Goal: Transaction & Acquisition: Purchase product/service

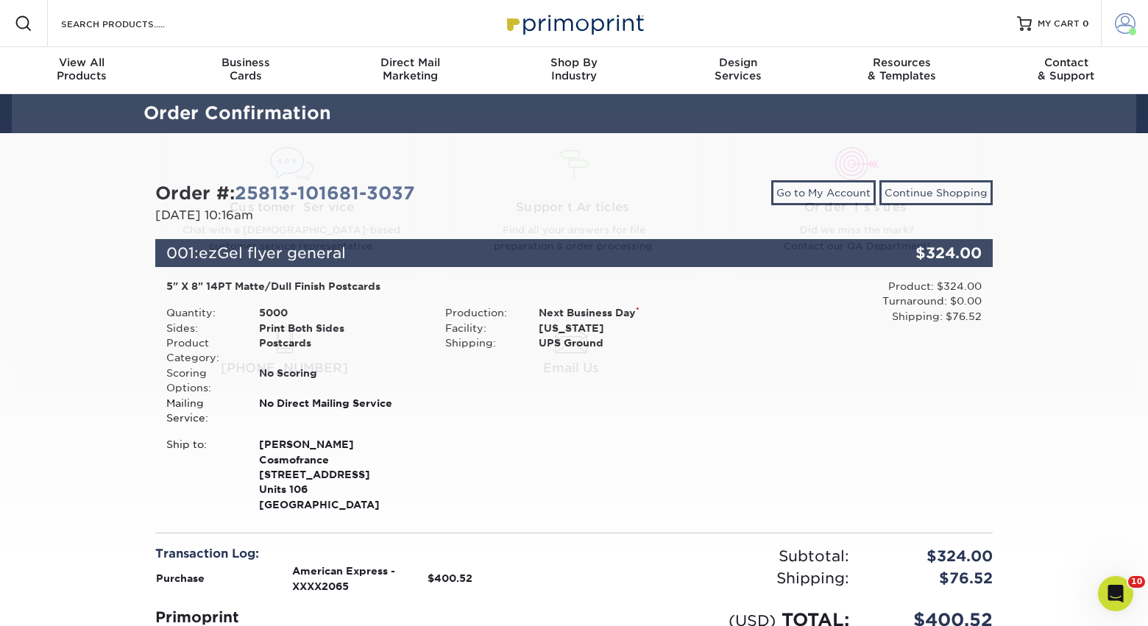
click at [1124, 29] on span at bounding box center [1125, 23] width 21 height 21
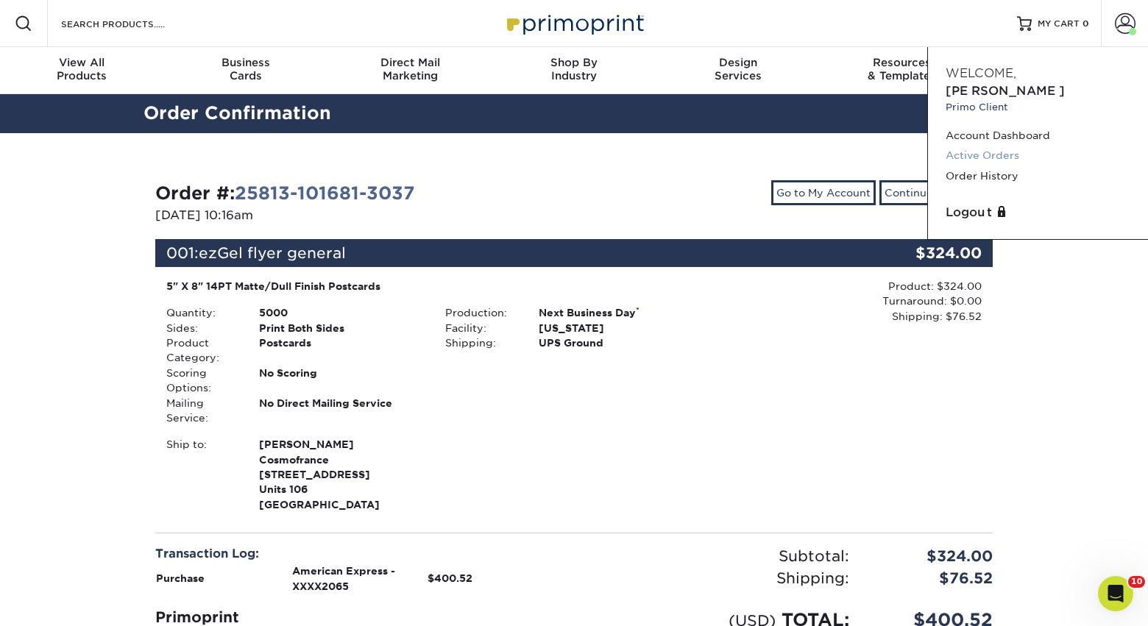
click at [983, 146] on link "Active Orders" at bounding box center [1038, 156] width 185 height 20
click at [994, 146] on link "Active Orders" at bounding box center [1038, 156] width 185 height 20
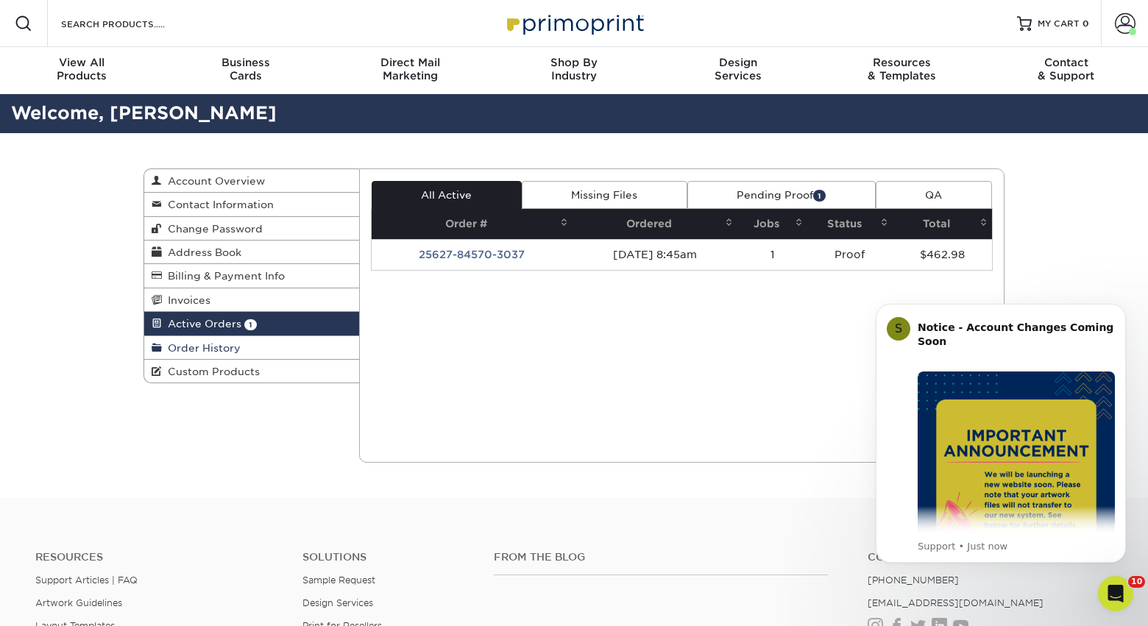
click at [190, 354] on span "Order History" at bounding box center [201, 348] width 79 height 12
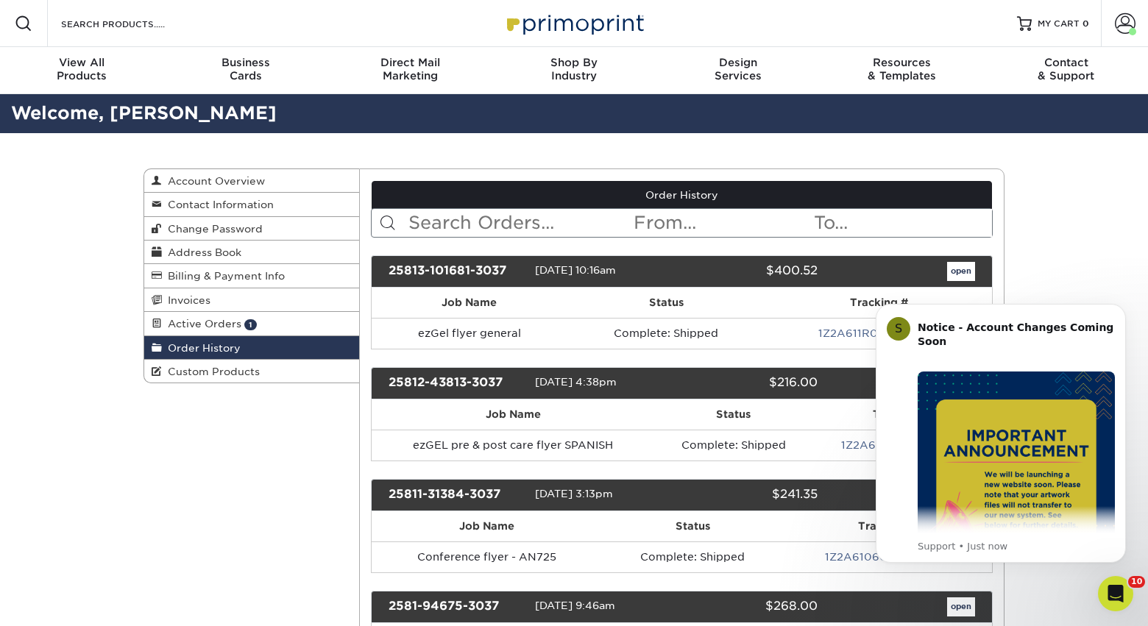
click at [484, 228] on input "text" at bounding box center [520, 223] width 226 height 28
type input "ezgel patient"
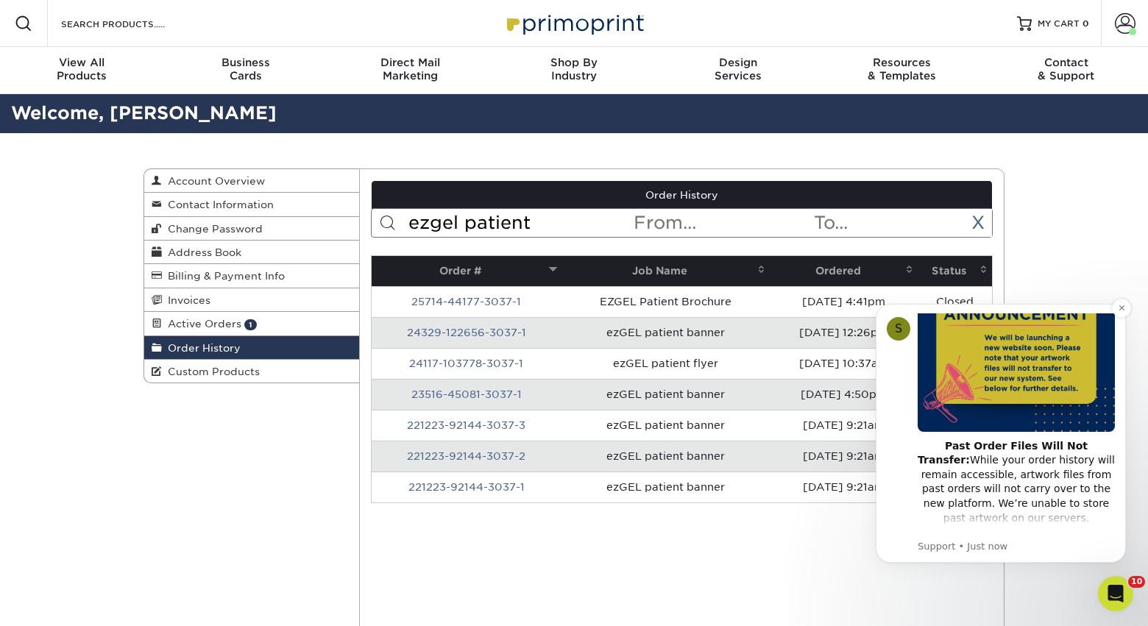
scroll to position [135, 0]
click at [1121, 311] on icon "Dismiss notification" at bounding box center [1122, 308] width 8 height 8
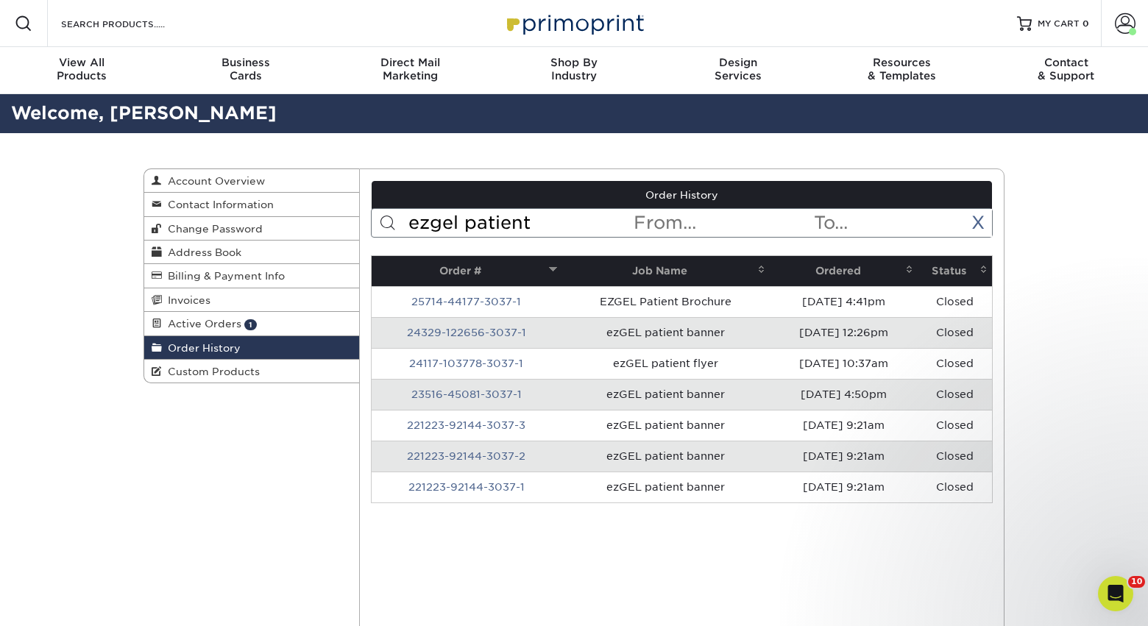
click at [842, 274] on th "Ordered" at bounding box center [844, 271] width 148 height 30
click at [842, 275] on th "Ordered" at bounding box center [844, 271] width 148 height 30
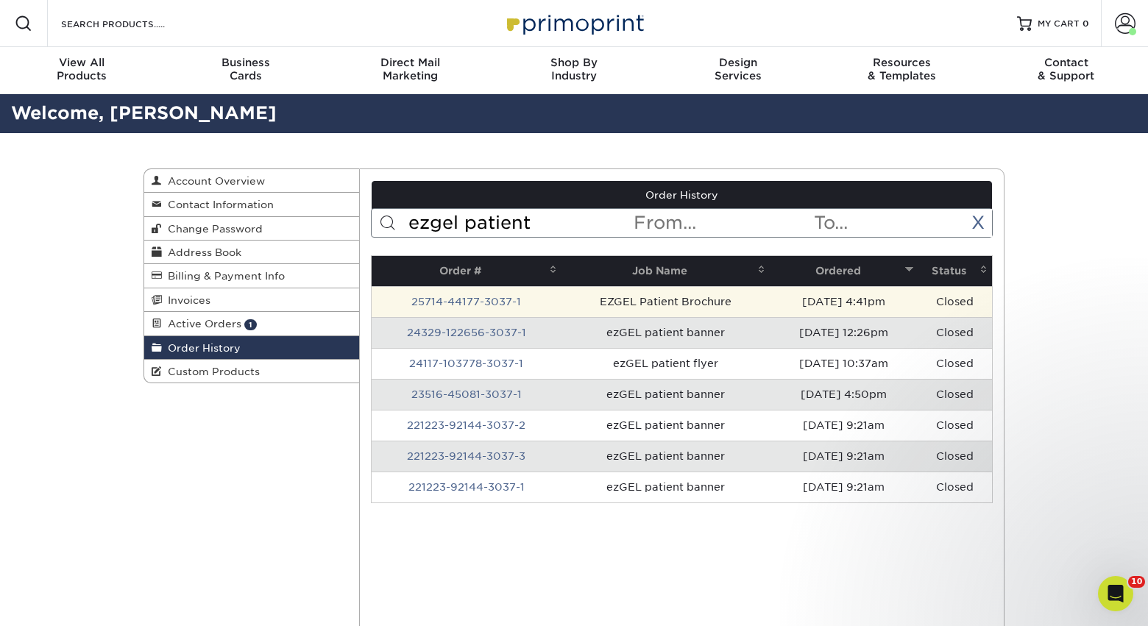
click at [815, 305] on td "[DATE] 4:41pm" at bounding box center [844, 301] width 148 height 31
click at [442, 305] on link "25714-44177-3037-1" at bounding box center [466, 302] width 110 height 12
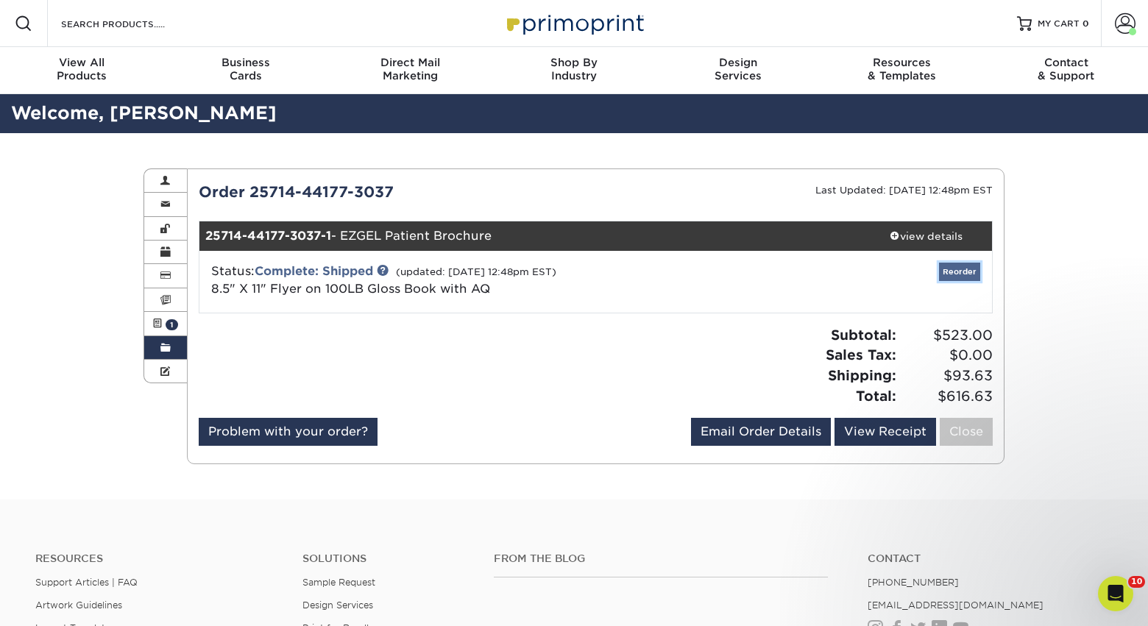
click at [964, 272] on link "Reorder" at bounding box center [959, 272] width 41 height 18
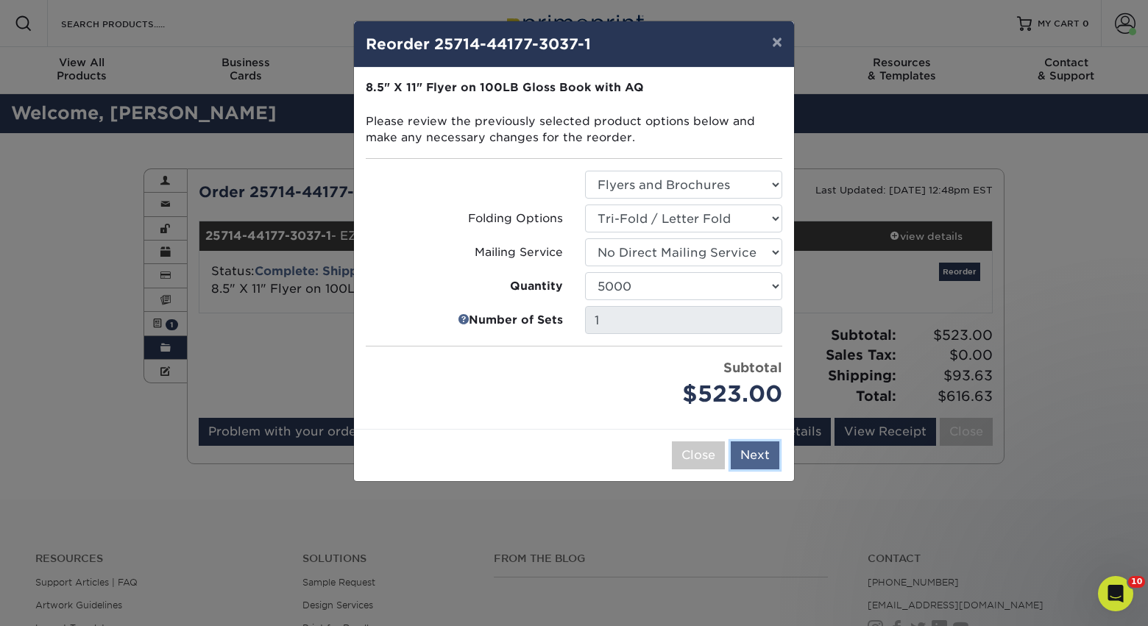
click at [757, 455] on button "Next" at bounding box center [755, 456] width 49 height 28
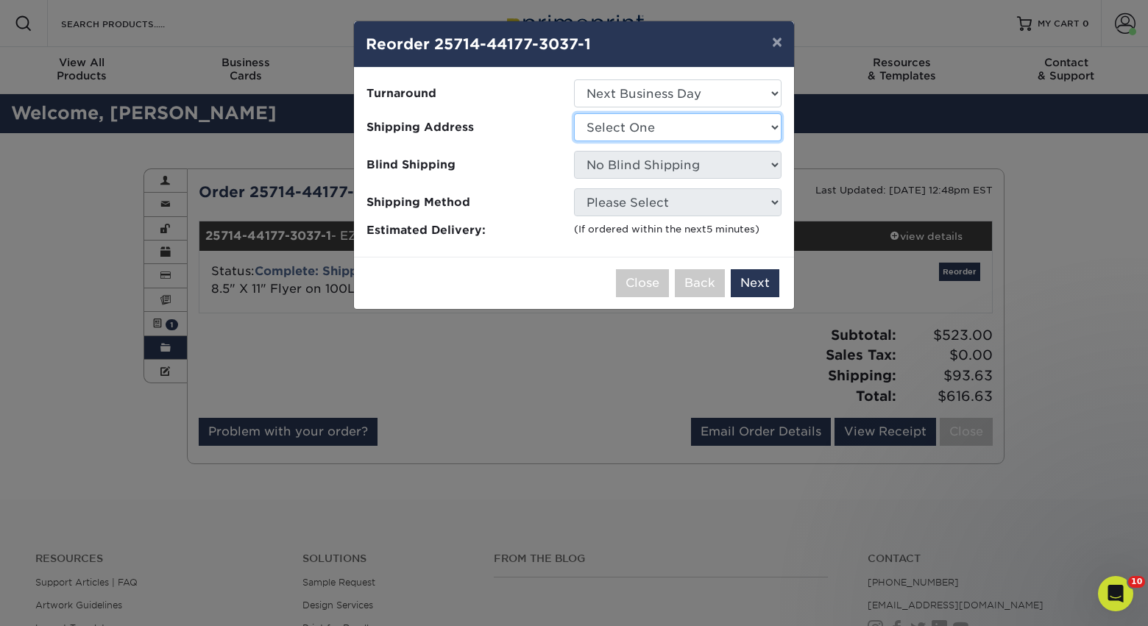
click at [672, 127] on select "Select One Alison Mims AN7 conference office - TX Anne McLean Anu Verma custome…" at bounding box center [678, 127] width 208 height 28
select select "142293"
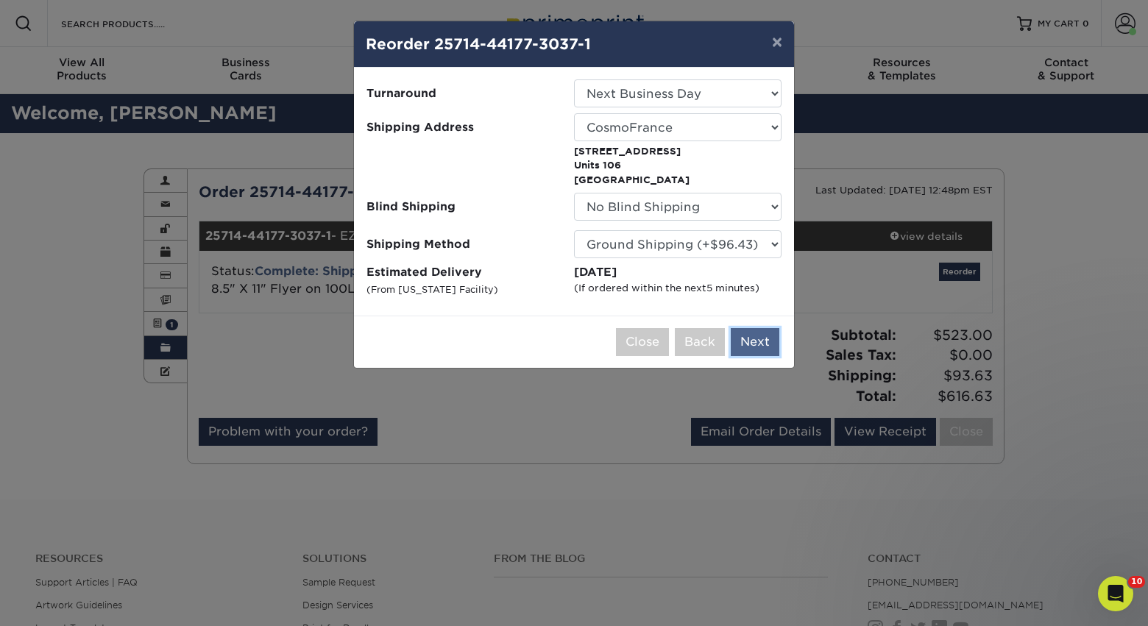
click at [757, 328] on button "Next" at bounding box center [755, 342] width 49 height 28
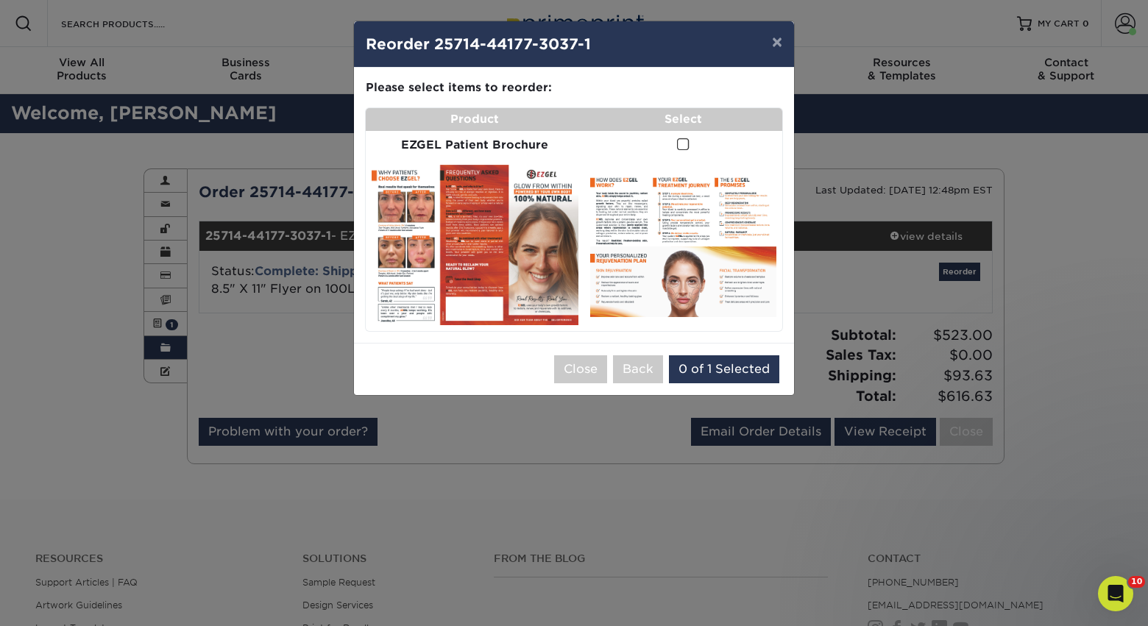
click at [682, 152] on span at bounding box center [683, 145] width 13 height 14
click at [0, 0] on input "checkbox" at bounding box center [0, 0] width 0 height 0
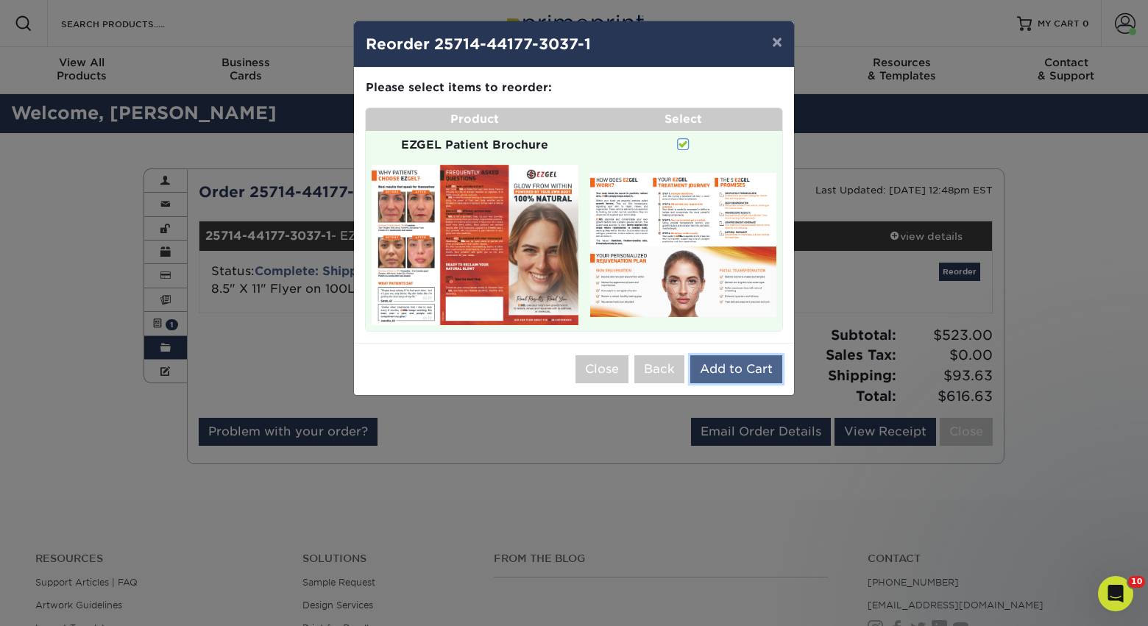
click at [731, 372] on button "Add to Cart" at bounding box center [736, 370] width 92 height 28
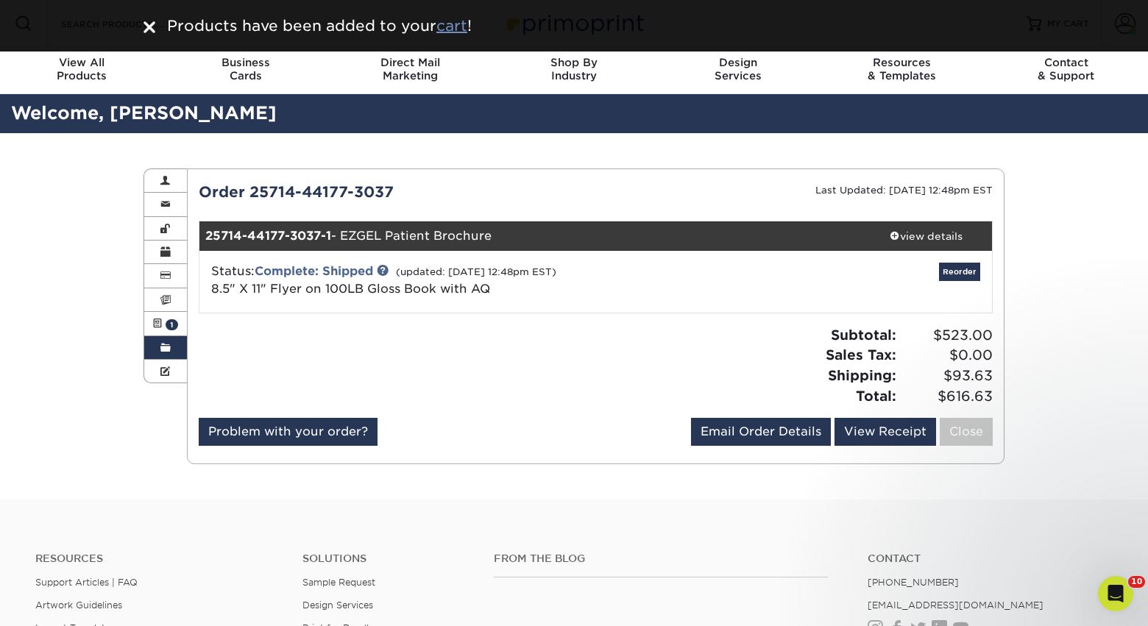
click at [454, 29] on u "cart" at bounding box center [452, 26] width 31 height 18
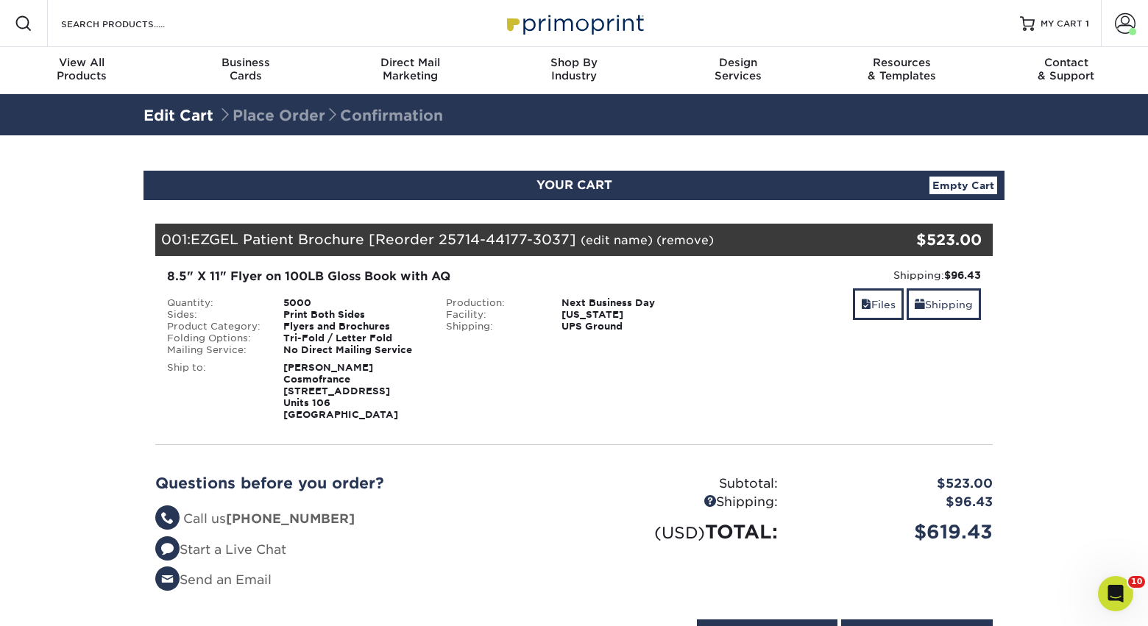
click at [620, 238] on link "(edit name)" at bounding box center [617, 240] width 72 height 14
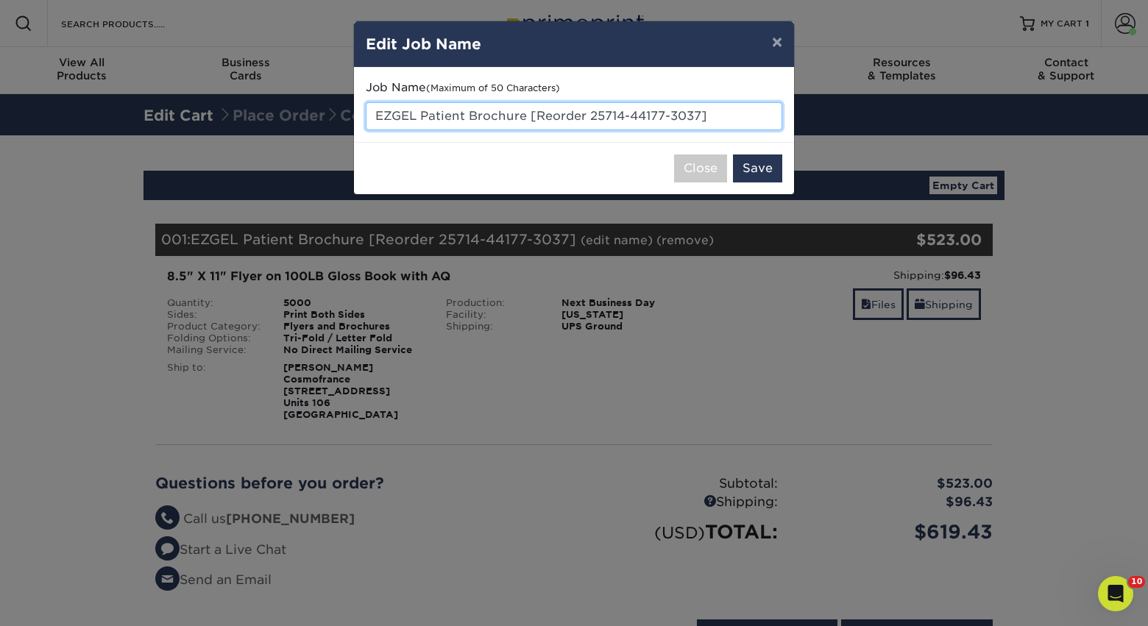
drag, startPoint x: 529, startPoint y: 115, endPoint x: 727, endPoint y: 113, distance: 197.3
click at [727, 113] on input "EZGEL Patient Brochure [Reorder 25714-44177-3037]" at bounding box center [574, 116] width 417 height 28
type input "EZGEL Patient Brochure"
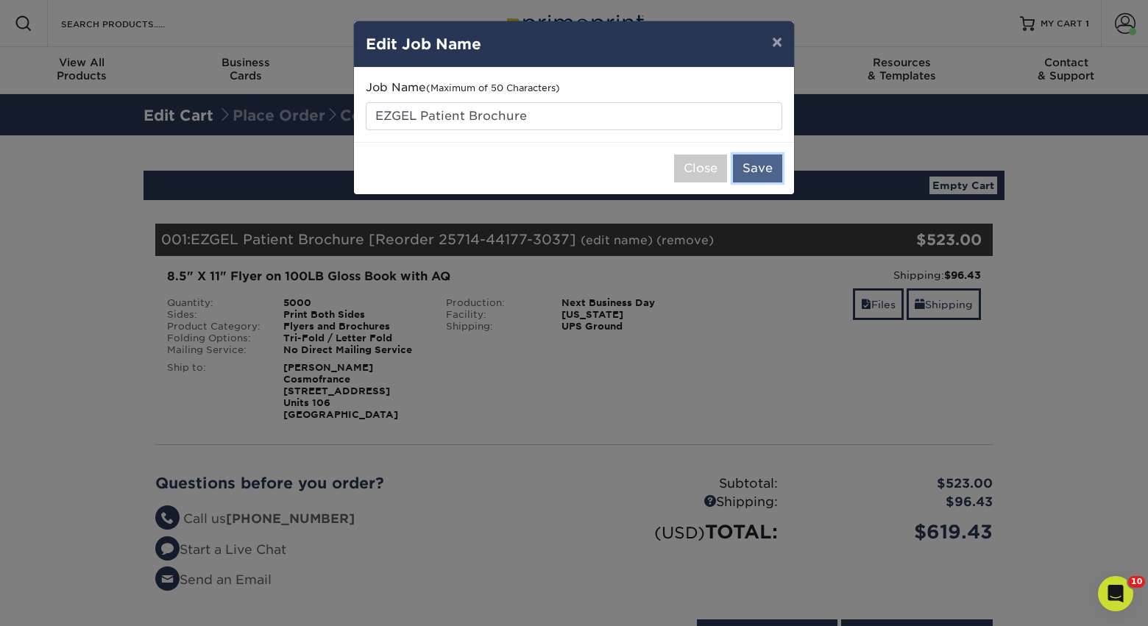
click at [748, 171] on button "Save" at bounding box center [757, 169] width 49 height 28
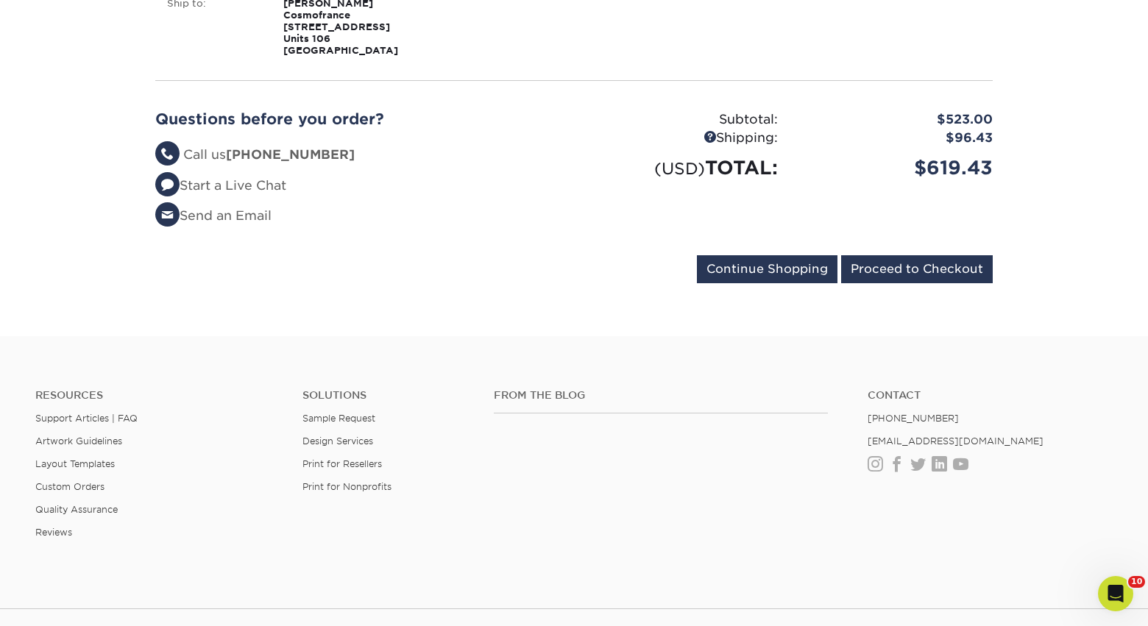
scroll to position [377, 0]
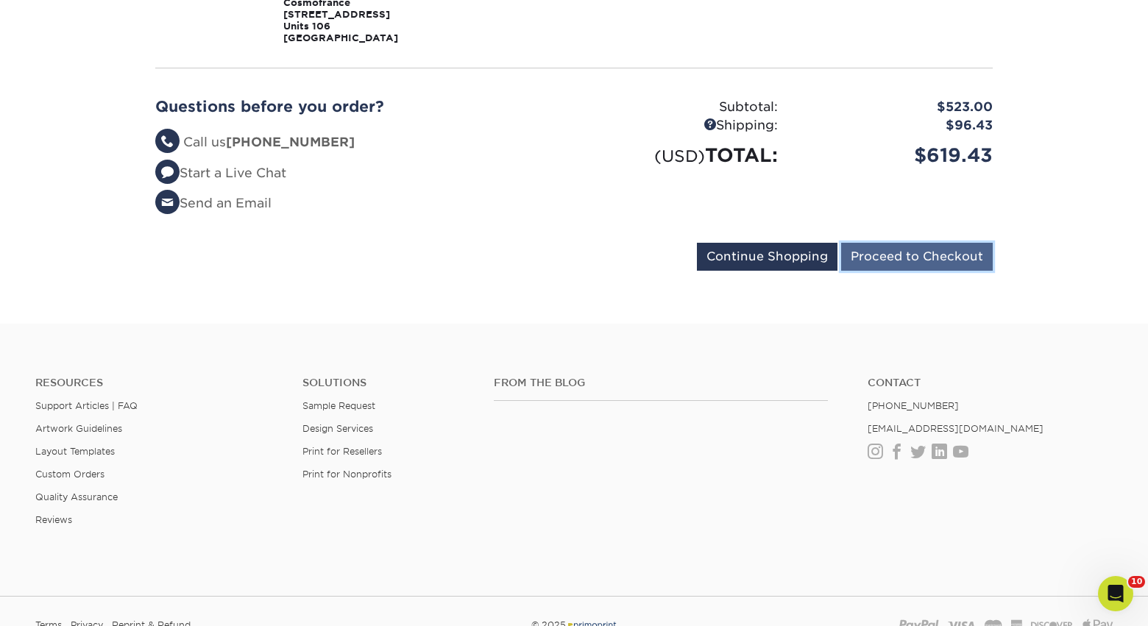
click at [880, 264] on input "Proceed to Checkout" at bounding box center [917, 257] width 152 height 28
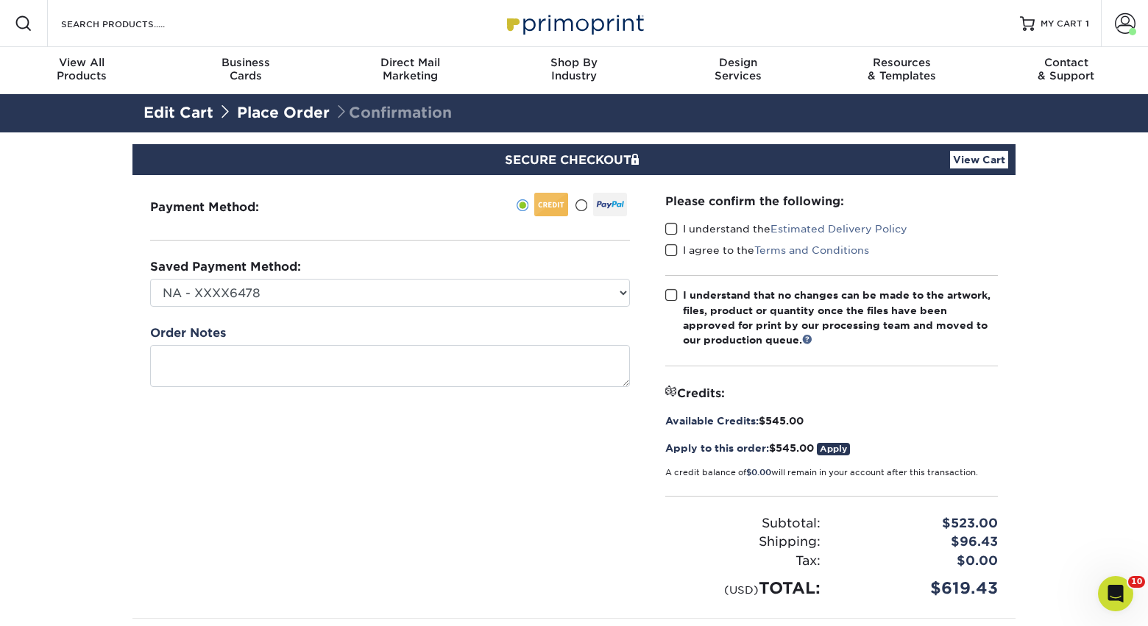
click at [673, 225] on span at bounding box center [671, 229] width 13 height 14
click at [0, 0] on input "I understand the Estimated Delivery Policy" at bounding box center [0, 0] width 0 height 0
click at [674, 250] on span at bounding box center [671, 251] width 13 height 14
click at [0, 0] on input "I agree to the Terms and Conditions" at bounding box center [0, 0] width 0 height 0
click at [672, 300] on span at bounding box center [671, 296] width 13 height 14
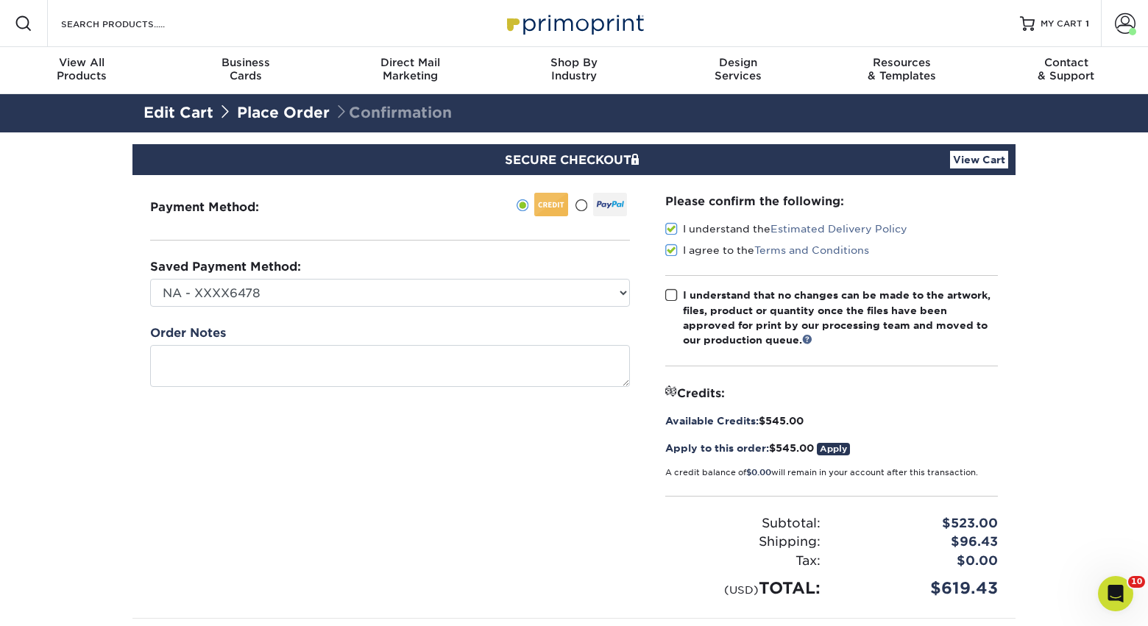
click at [0, 0] on input "I understand that no changes can be made to the artwork, files, product or quan…" at bounding box center [0, 0] width 0 height 0
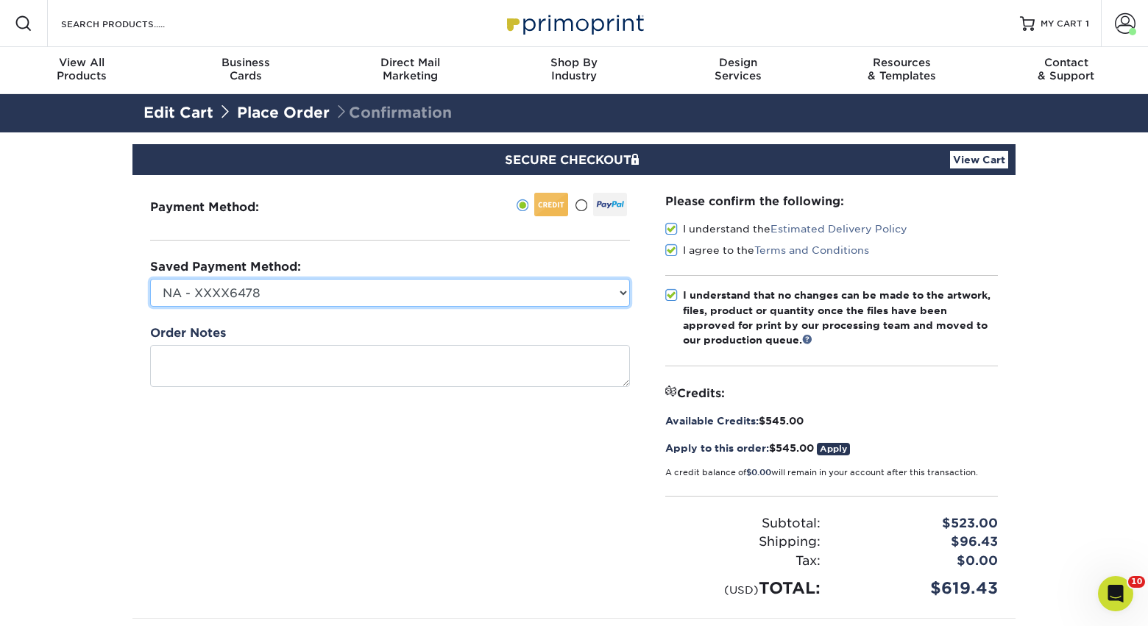
click at [512, 294] on select "NA - XXXX6478 NovaThreads - XXXX3086 CosmoFrance - XXXX3973 Conference - XXXX66…" at bounding box center [390, 293] width 480 height 28
select select "69607"
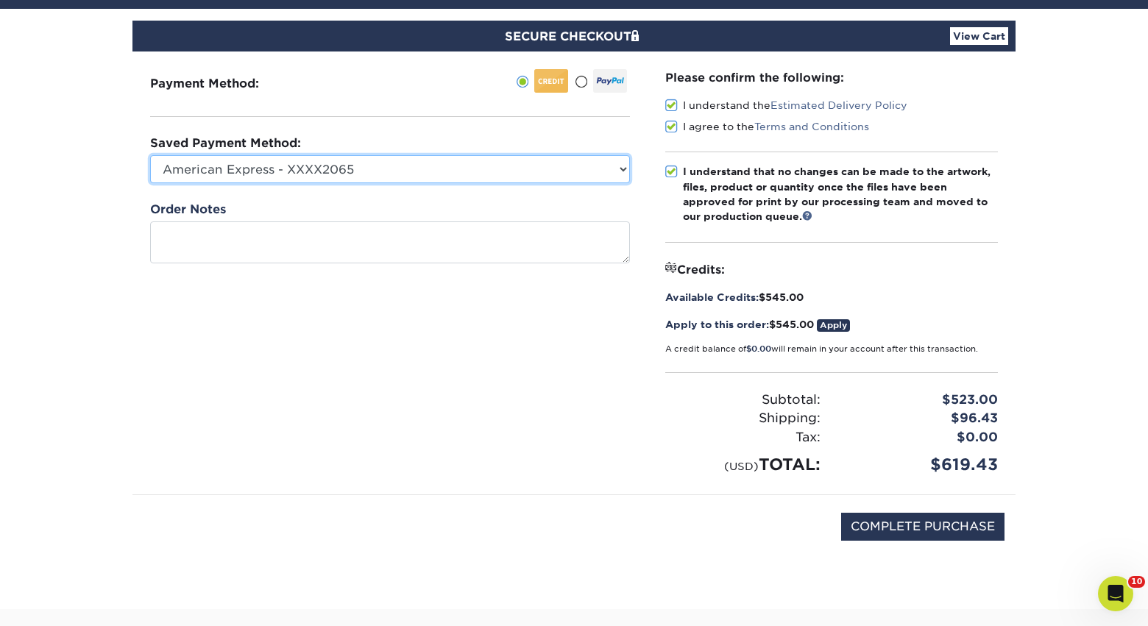
scroll to position [166, 0]
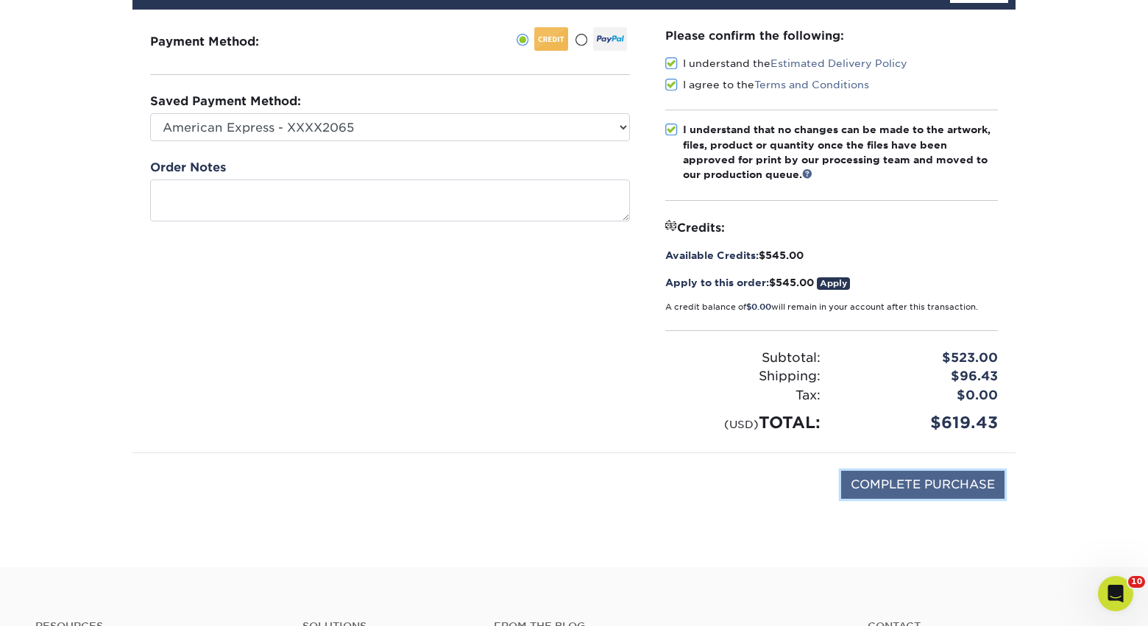
click at [967, 489] on input "COMPLETE PURCHASE" at bounding box center [922, 485] width 163 height 28
type input "PROCESSING, PLEASE WAIT..."
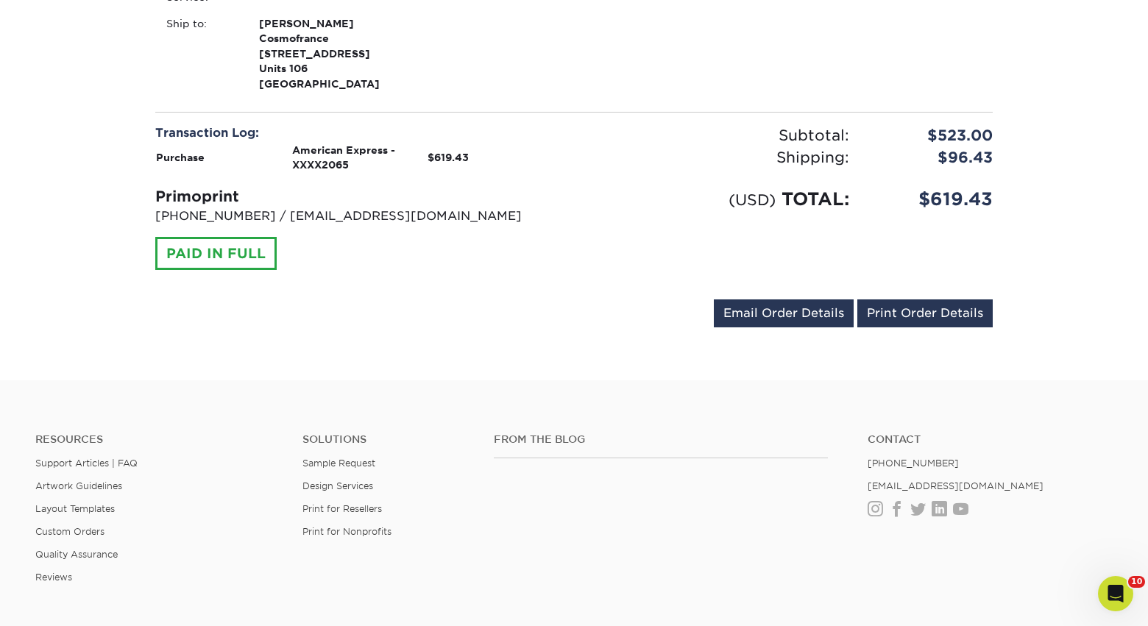
scroll to position [537, 0]
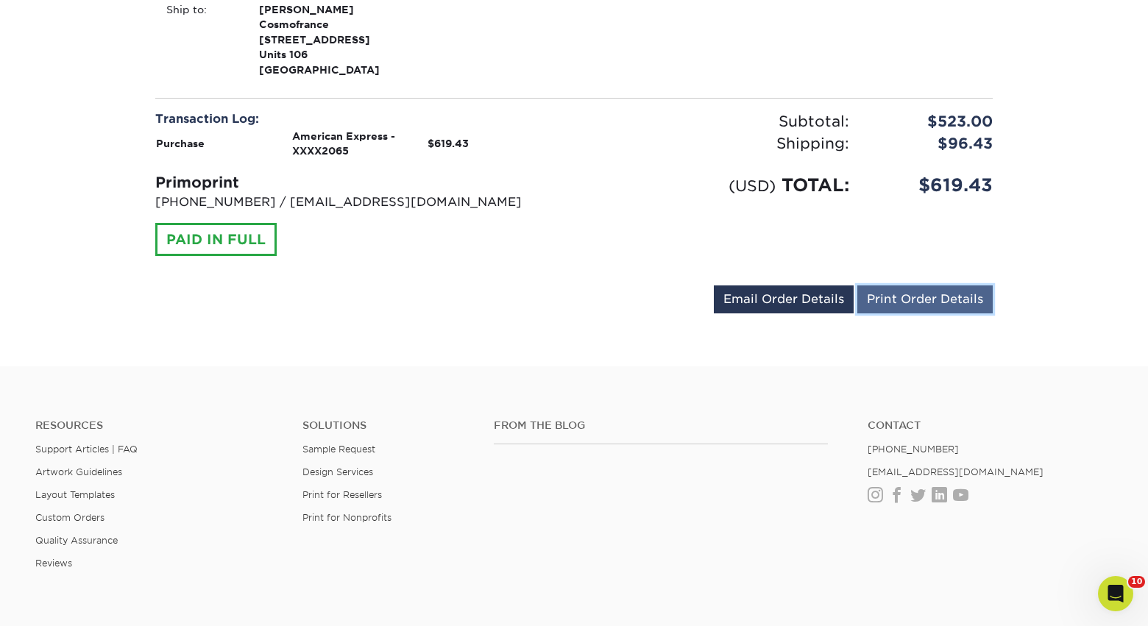
click at [909, 298] on link "Print Order Details" at bounding box center [925, 300] width 135 height 28
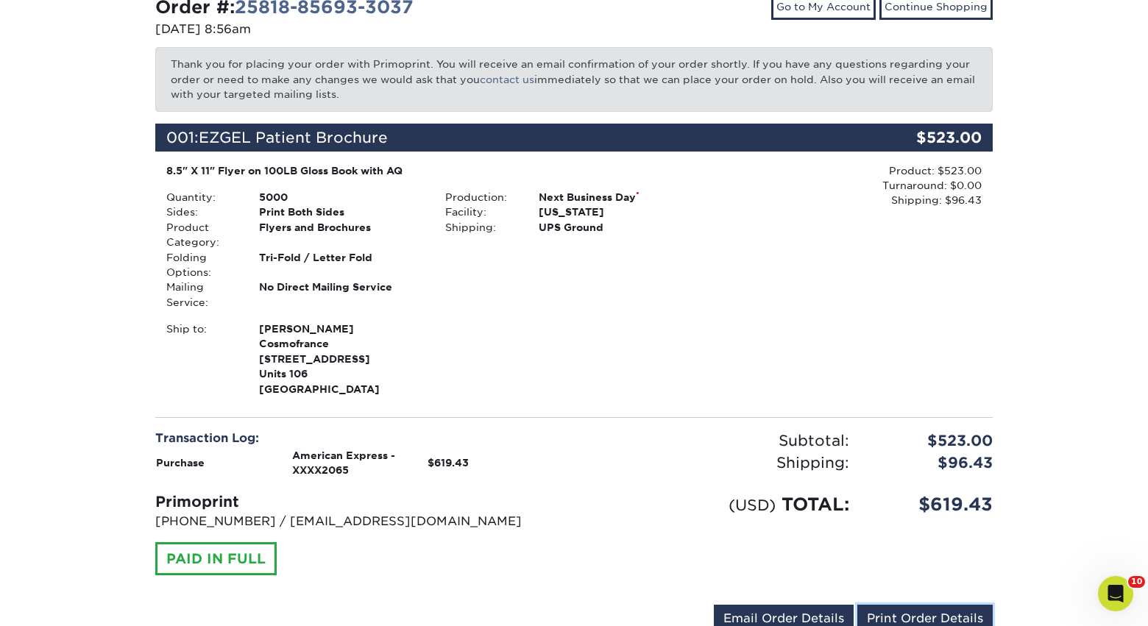
scroll to position [0, 0]
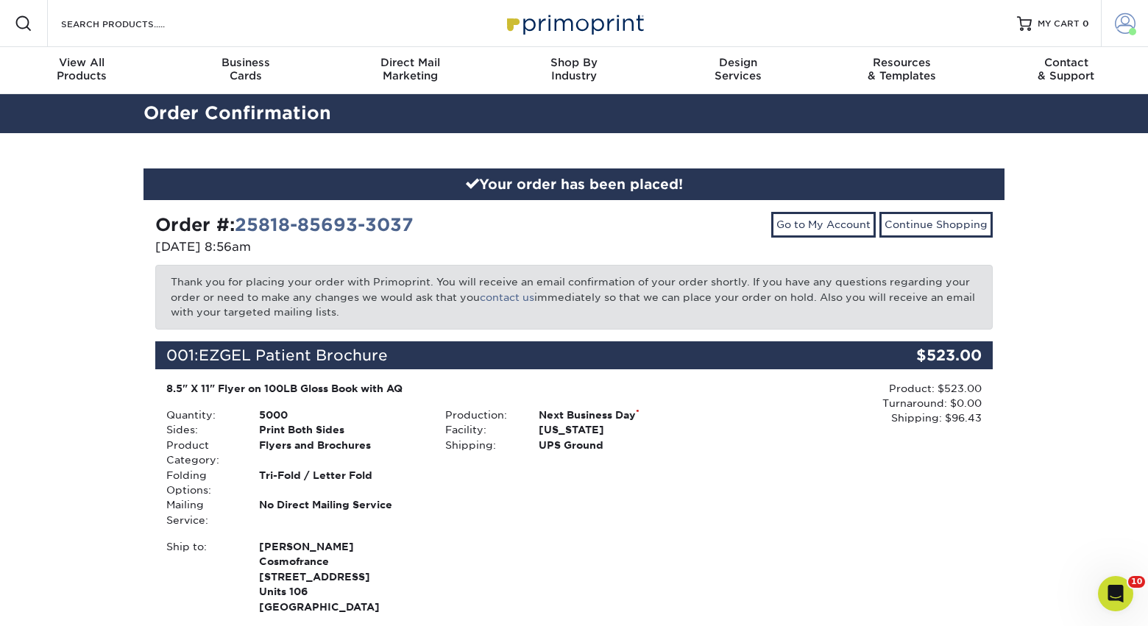
click at [1126, 21] on span at bounding box center [1125, 23] width 21 height 21
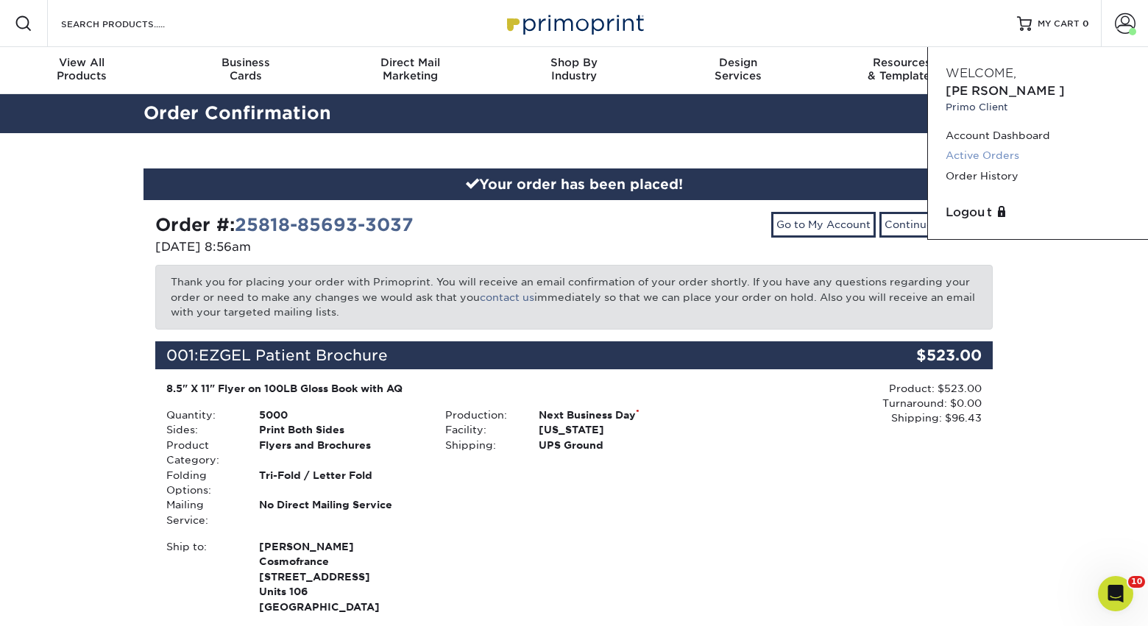
click at [1011, 146] on link "Active Orders" at bounding box center [1038, 156] width 185 height 20
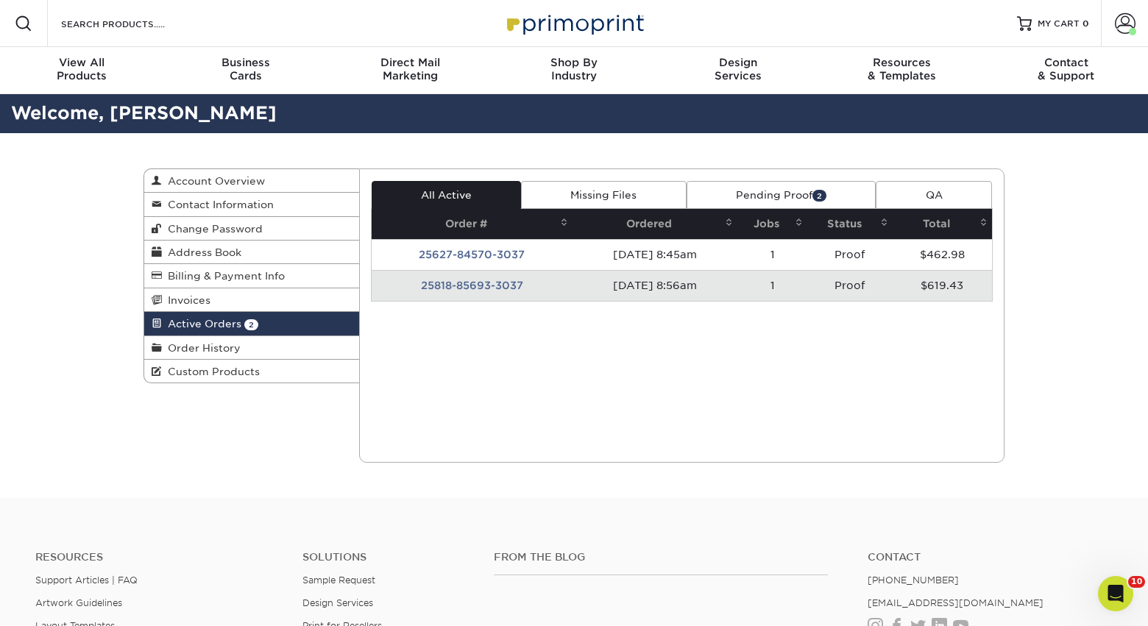
click at [473, 289] on td "25818-85693-3037" at bounding box center [473, 285] width 202 height 31
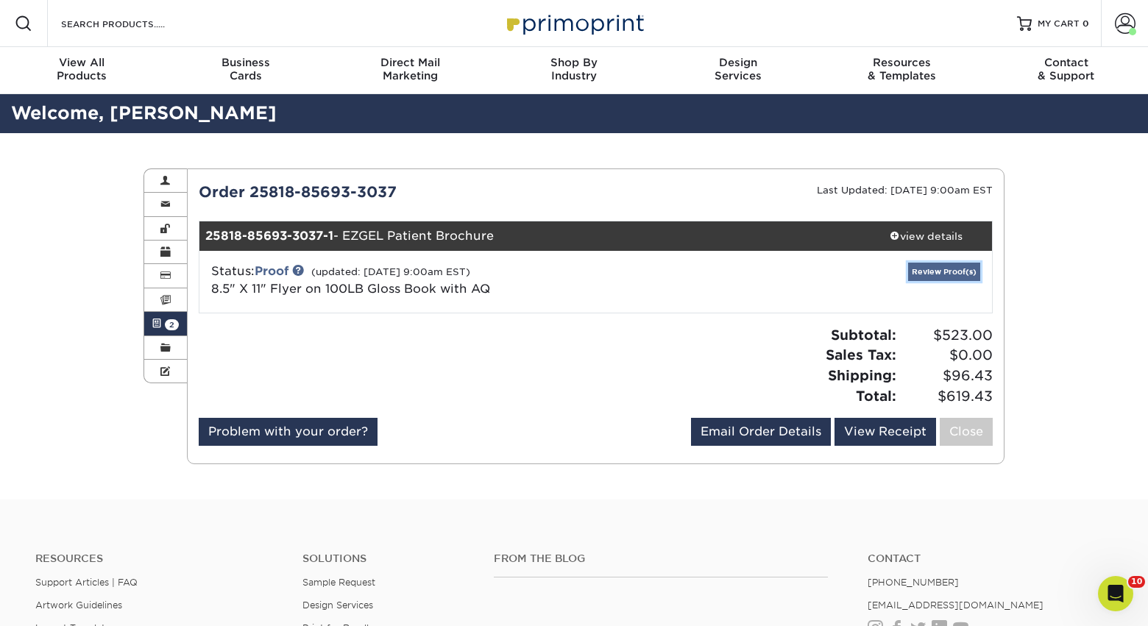
click at [944, 275] on link "Review Proof(s)" at bounding box center [944, 272] width 72 height 18
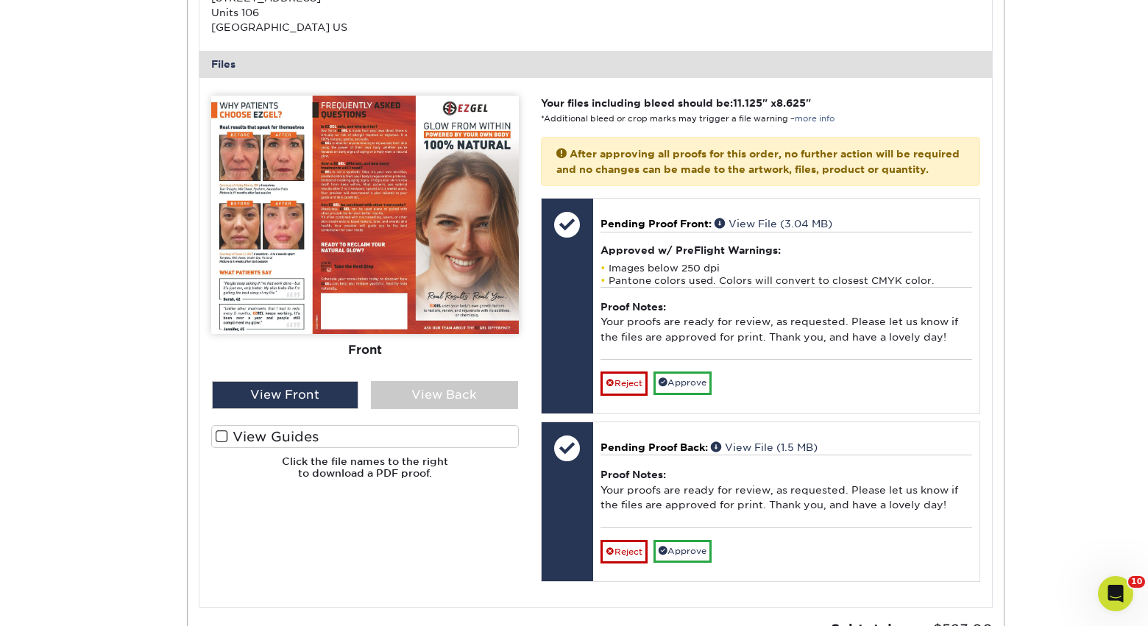
scroll to position [627, 0]
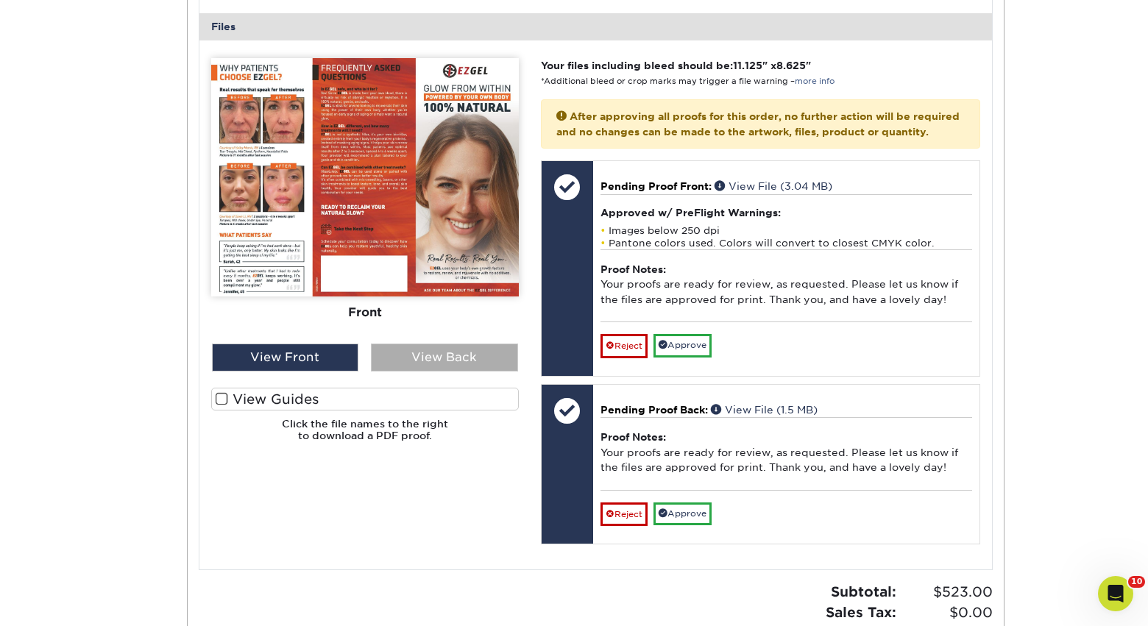
click at [445, 360] on div "View Back" at bounding box center [444, 358] width 147 height 28
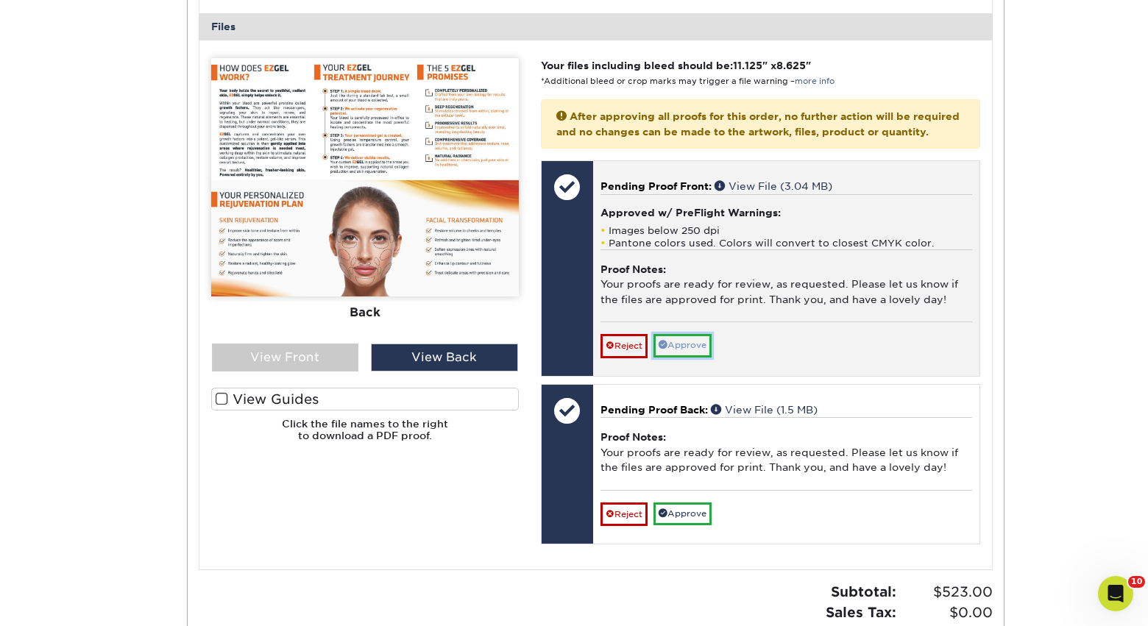
click at [689, 357] on link "Approve" at bounding box center [683, 345] width 58 height 23
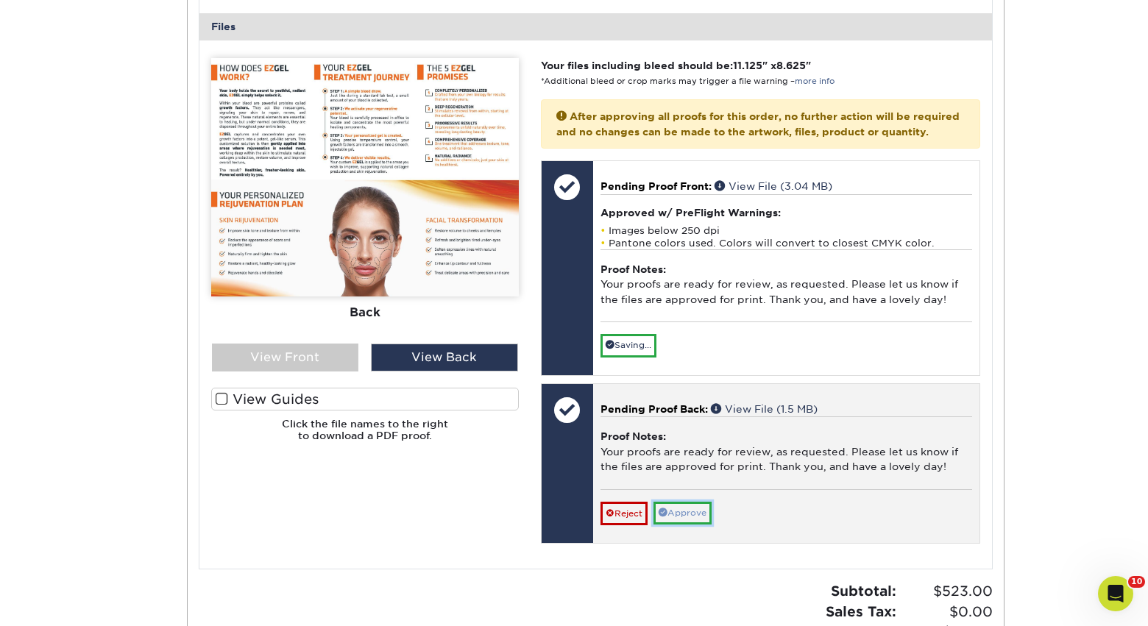
click at [691, 525] on link "Approve" at bounding box center [683, 513] width 58 height 23
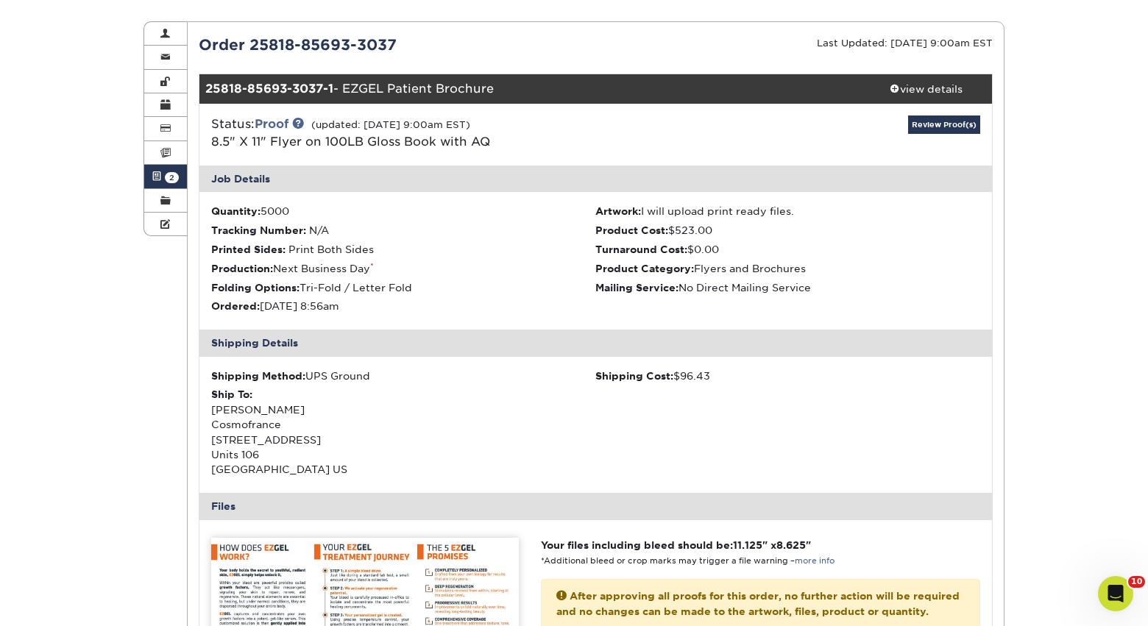
scroll to position [0, 0]
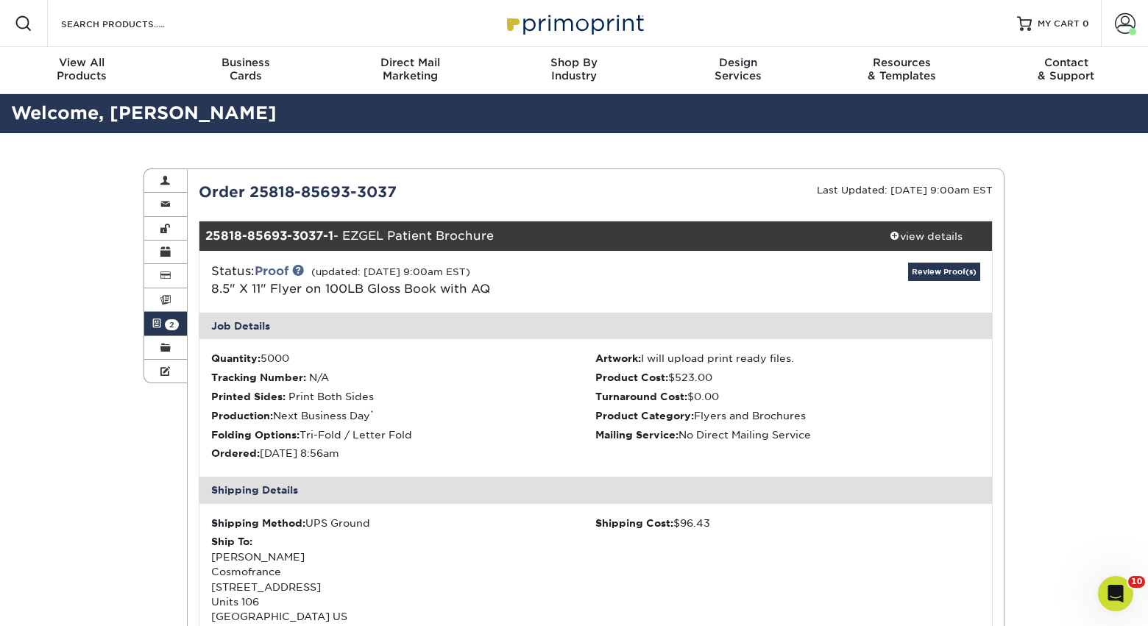
click at [173, 329] on span "2" at bounding box center [172, 324] width 14 height 11
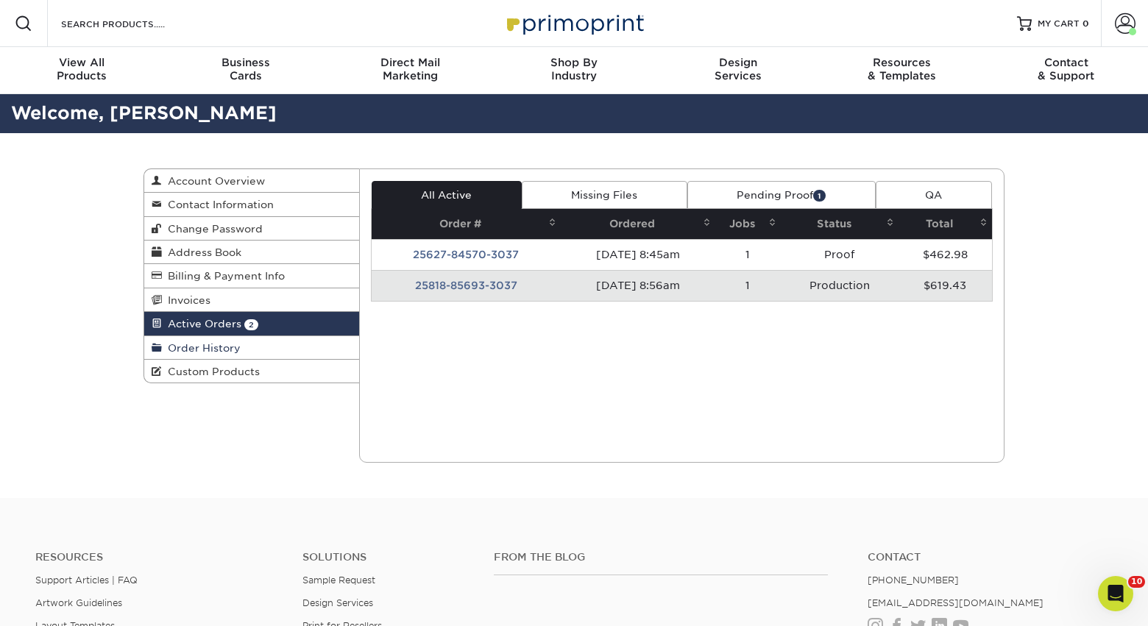
click at [254, 356] on link "Order History" at bounding box center [251, 348] width 215 height 24
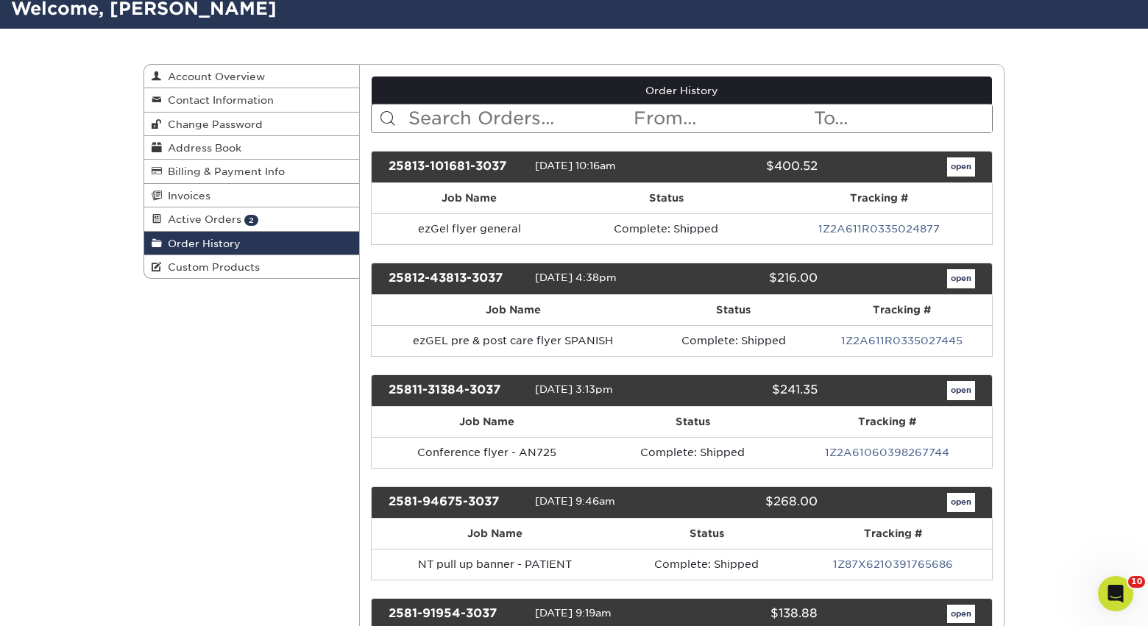
scroll to position [107, 0]
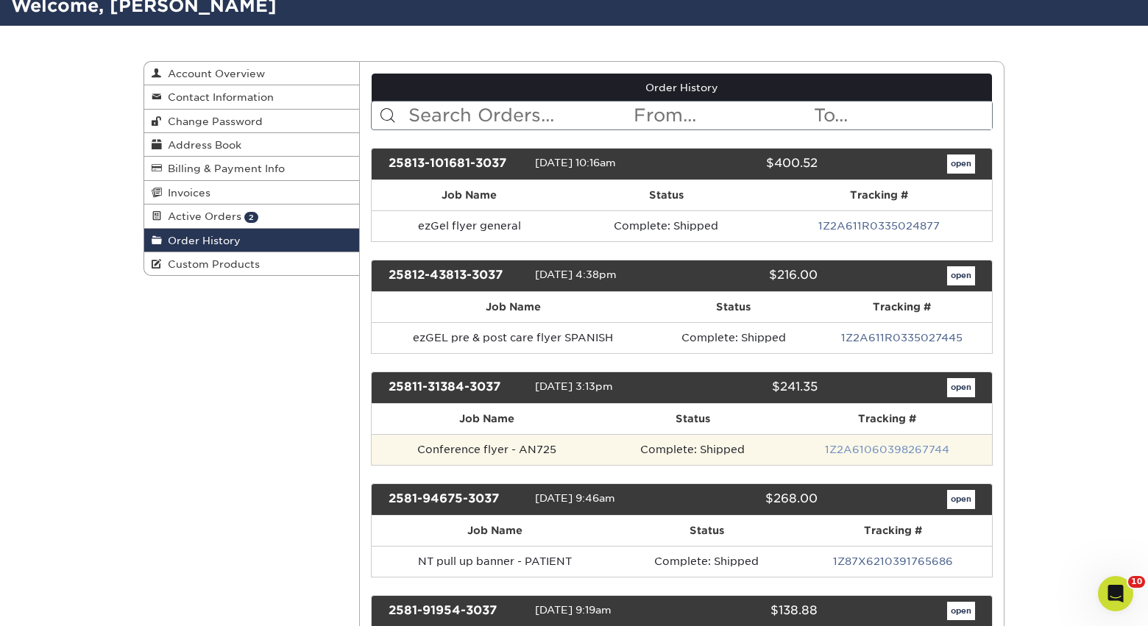
click at [936, 451] on link "1Z2A61060398267744" at bounding box center [887, 450] width 124 height 12
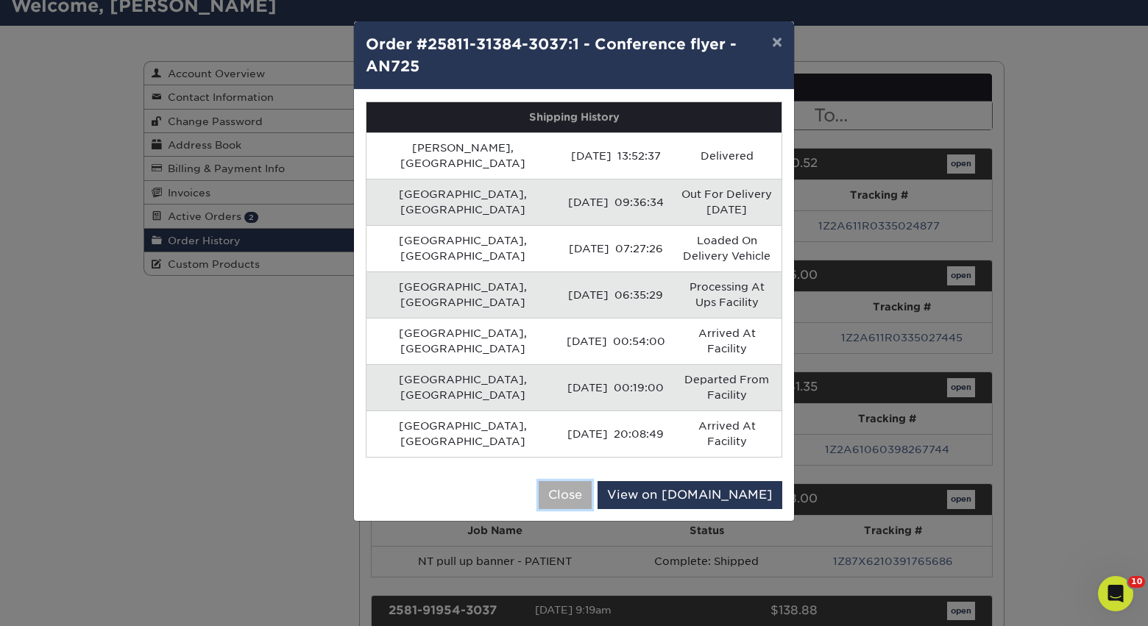
click at [592, 481] on button "Close" at bounding box center [565, 495] width 53 height 28
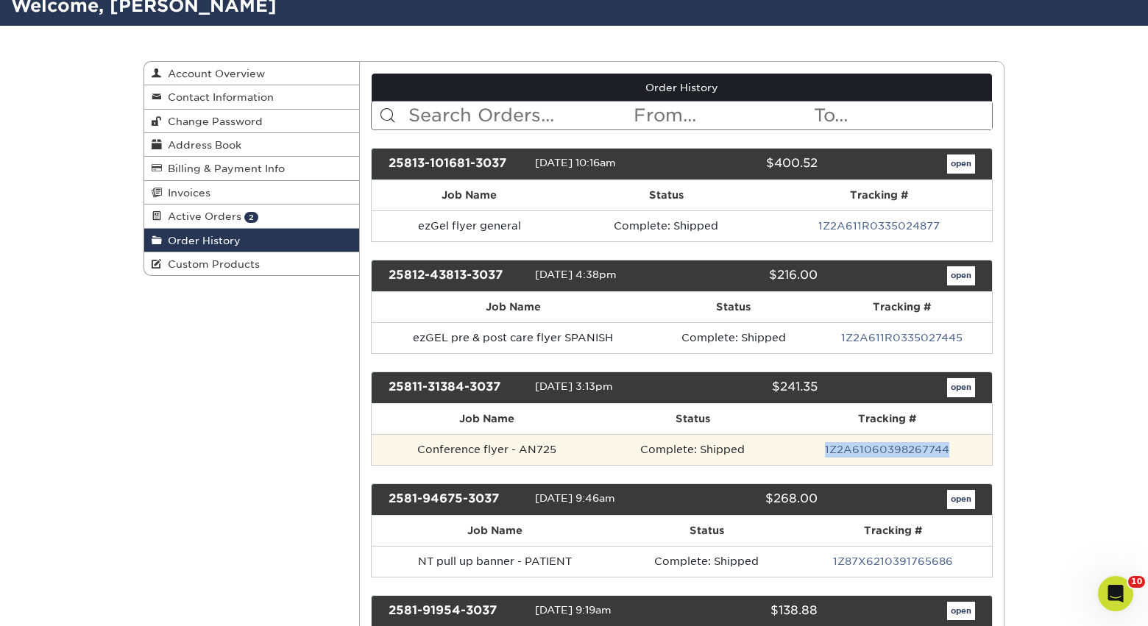
drag, startPoint x: 802, startPoint y: 451, endPoint x: 953, endPoint y: 454, distance: 150.9
click at [953, 454] on td "1Z2A61060398267744" at bounding box center [887, 449] width 210 height 31
copy link "1Z2A61060398267744"
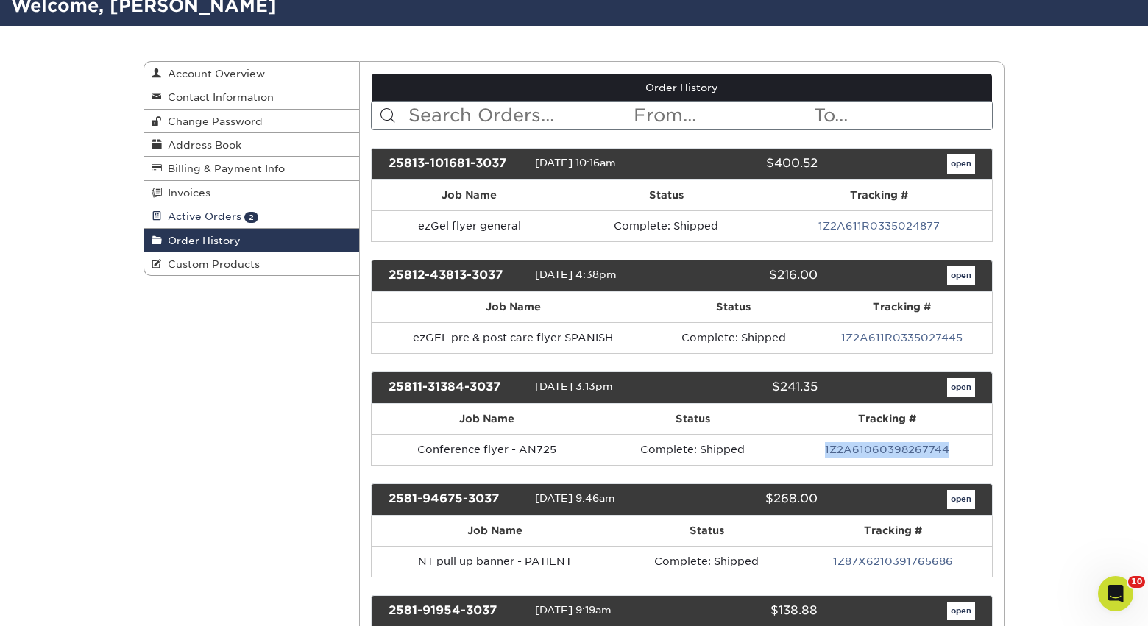
click at [174, 219] on span "Active Orders" at bounding box center [202, 217] width 80 height 12
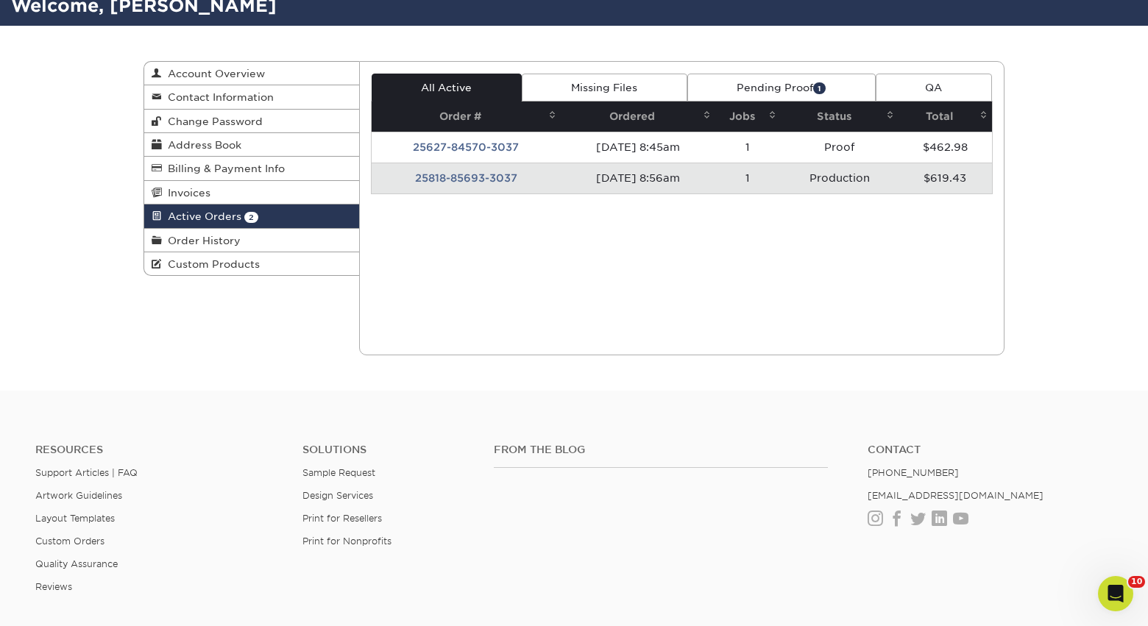
click at [330, 320] on div "Active Orders Account Overview Contact Information Change Password Address Book…" at bounding box center [574, 208] width 883 height 365
